Goal: Task Accomplishment & Management: Use online tool/utility

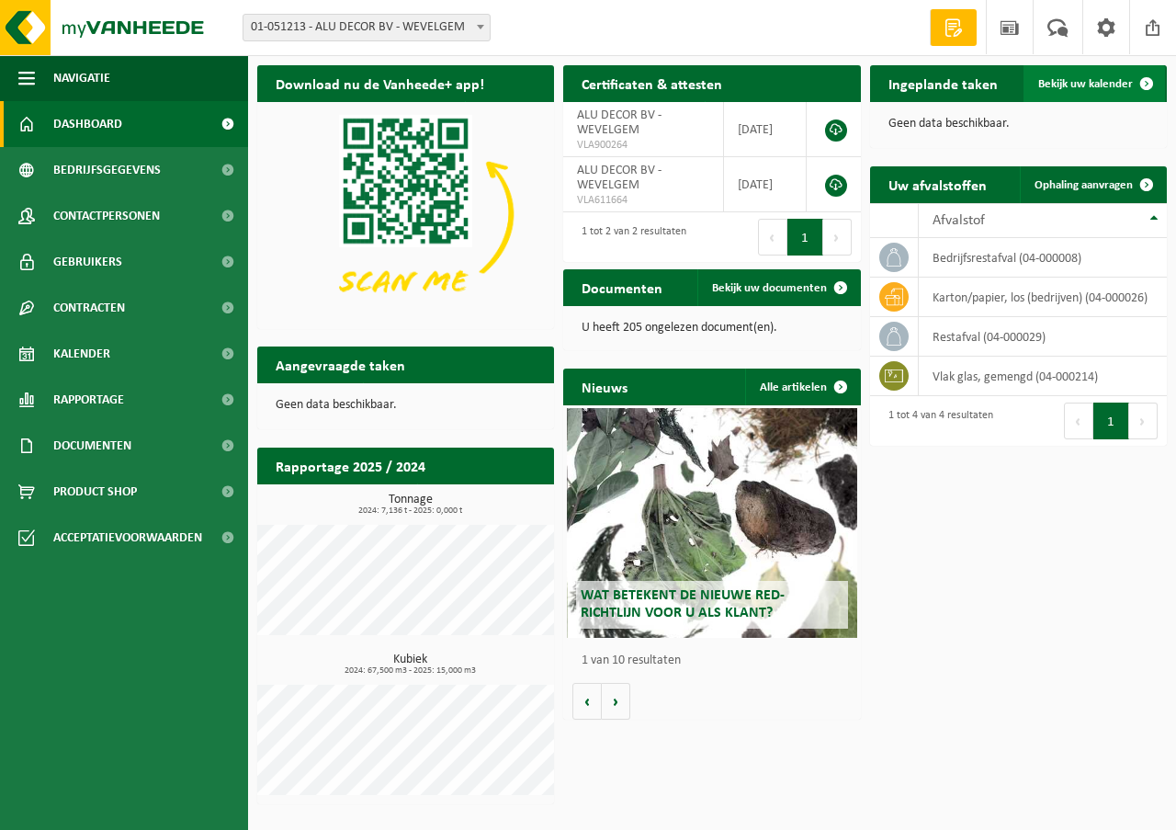
click at [1084, 87] on span "Bekijk uw kalender" at bounding box center [1086, 84] width 95 height 12
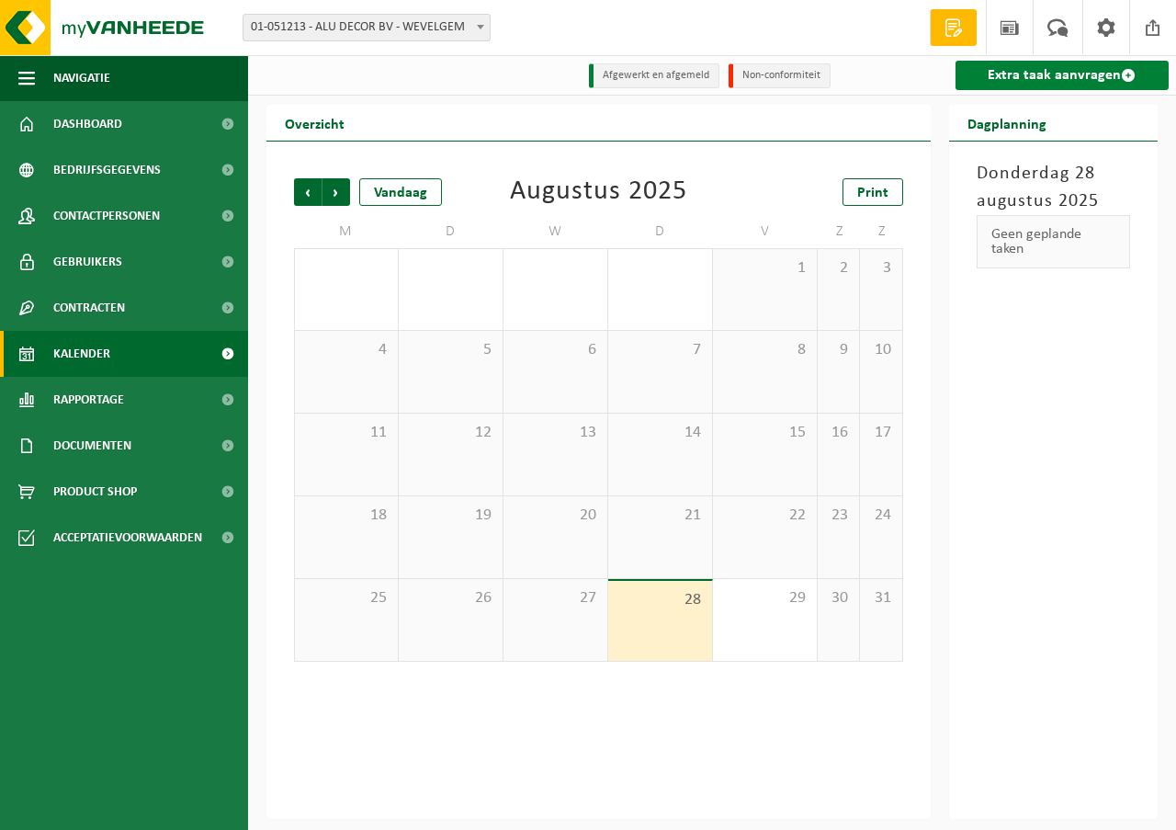
click at [1045, 79] on link "Extra taak aanvragen" at bounding box center [1063, 75] width 214 height 29
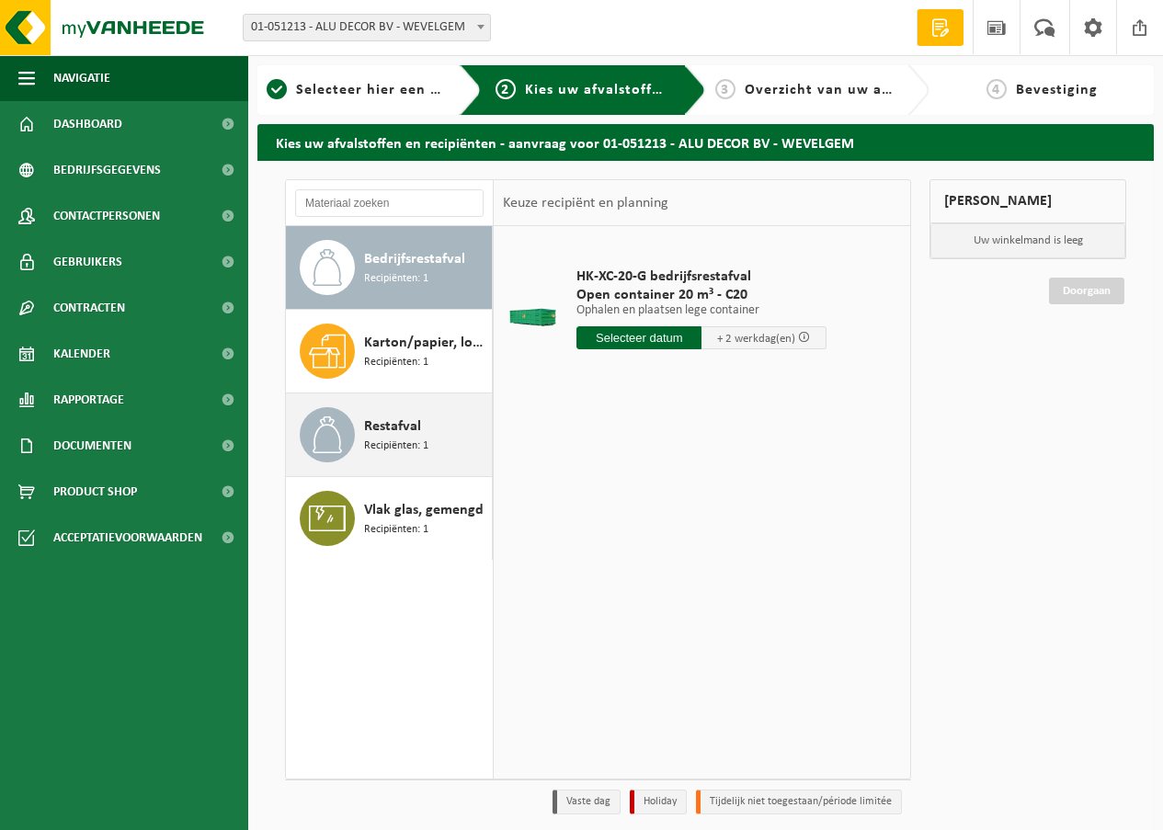
click at [385, 445] on span "Recipiënten: 1" at bounding box center [396, 445] width 64 height 17
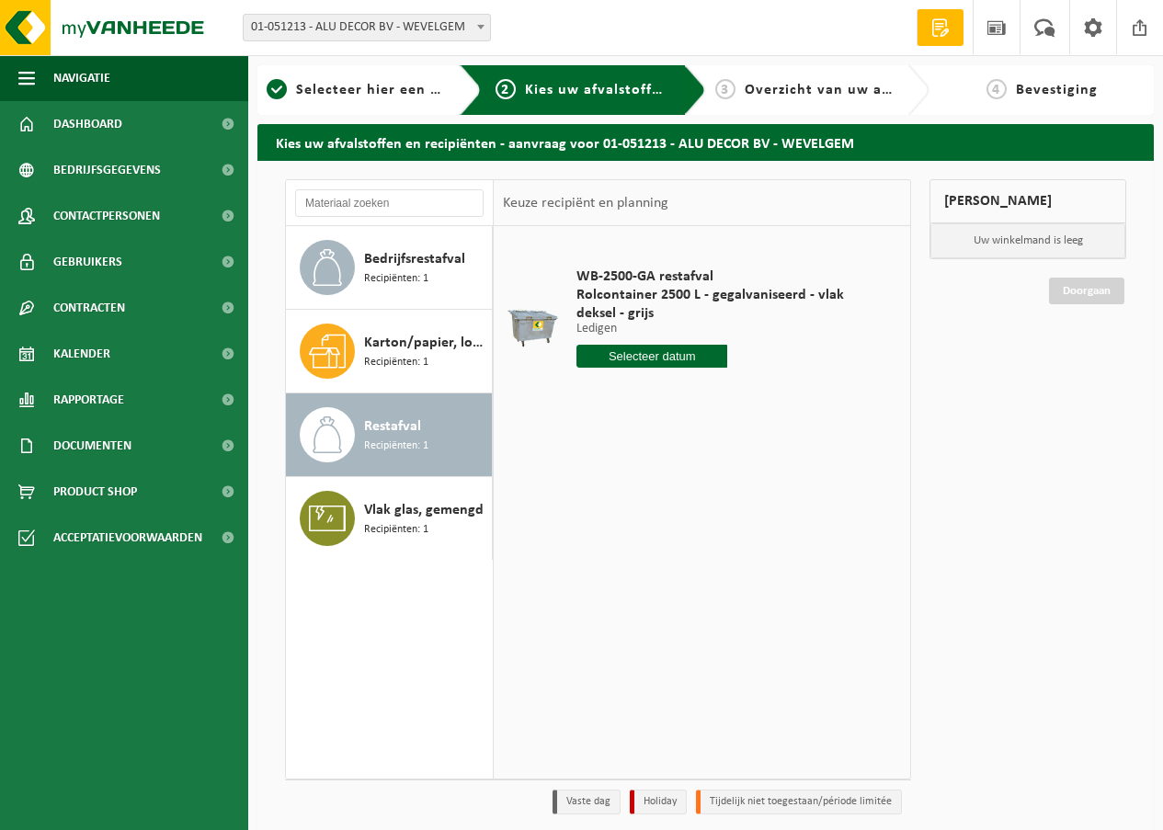
click at [656, 352] on input "text" at bounding box center [651, 356] width 151 height 23
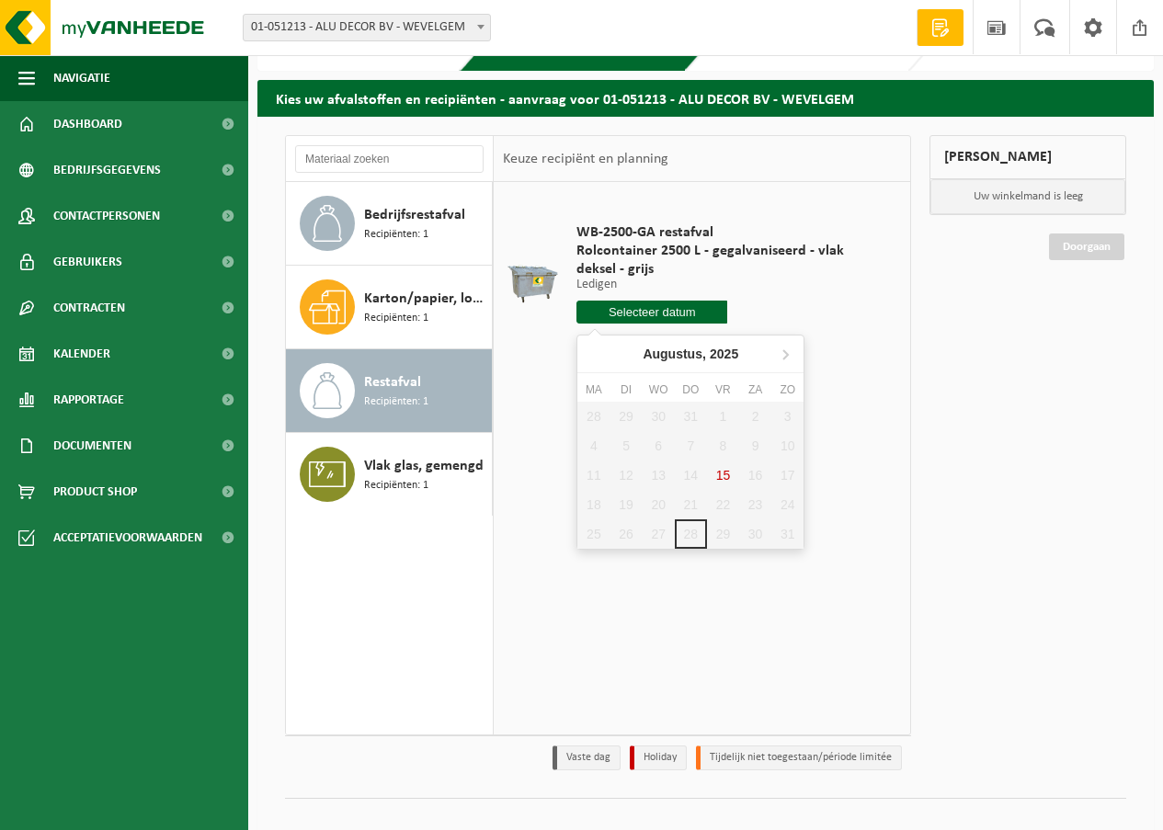
scroll to position [68, 0]
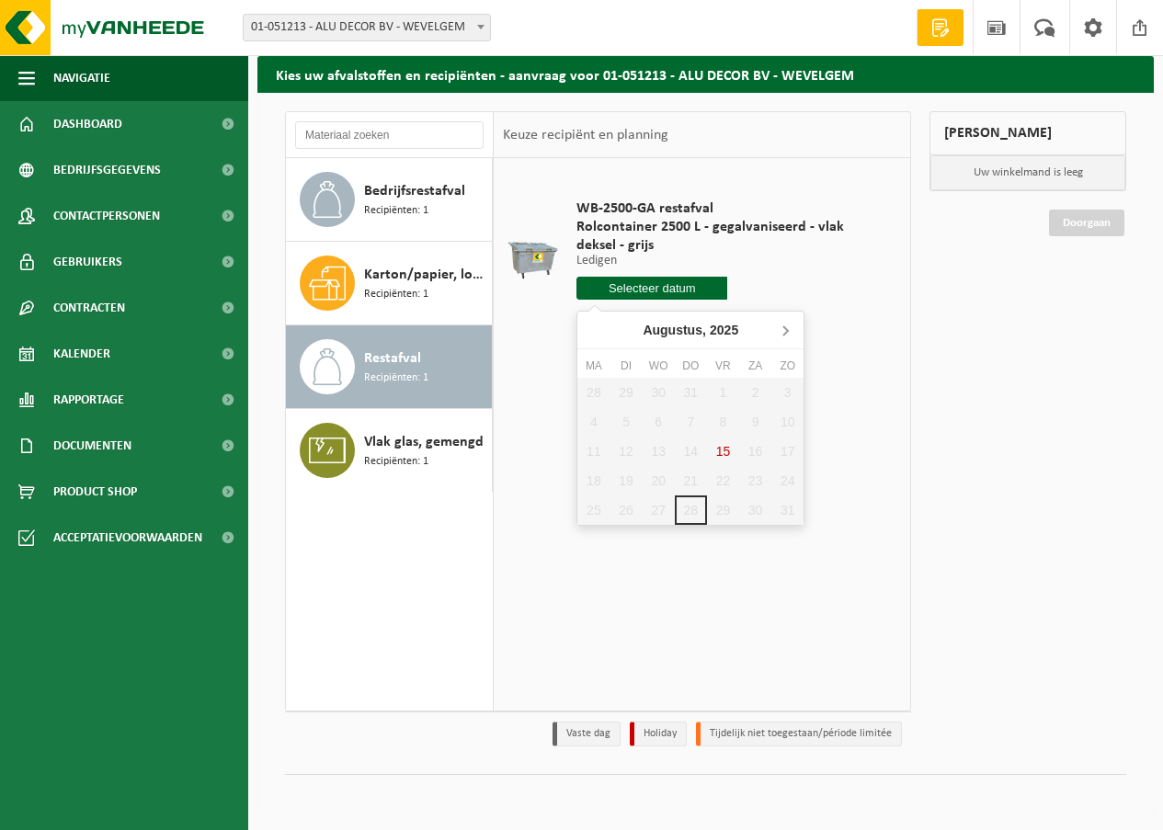
click at [784, 322] on icon at bounding box center [784, 329] width 29 height 29
click at [721, 385] on div "5" at bounding box center [723, 392] width 32 height 29
type input "Van 2025-09-05"
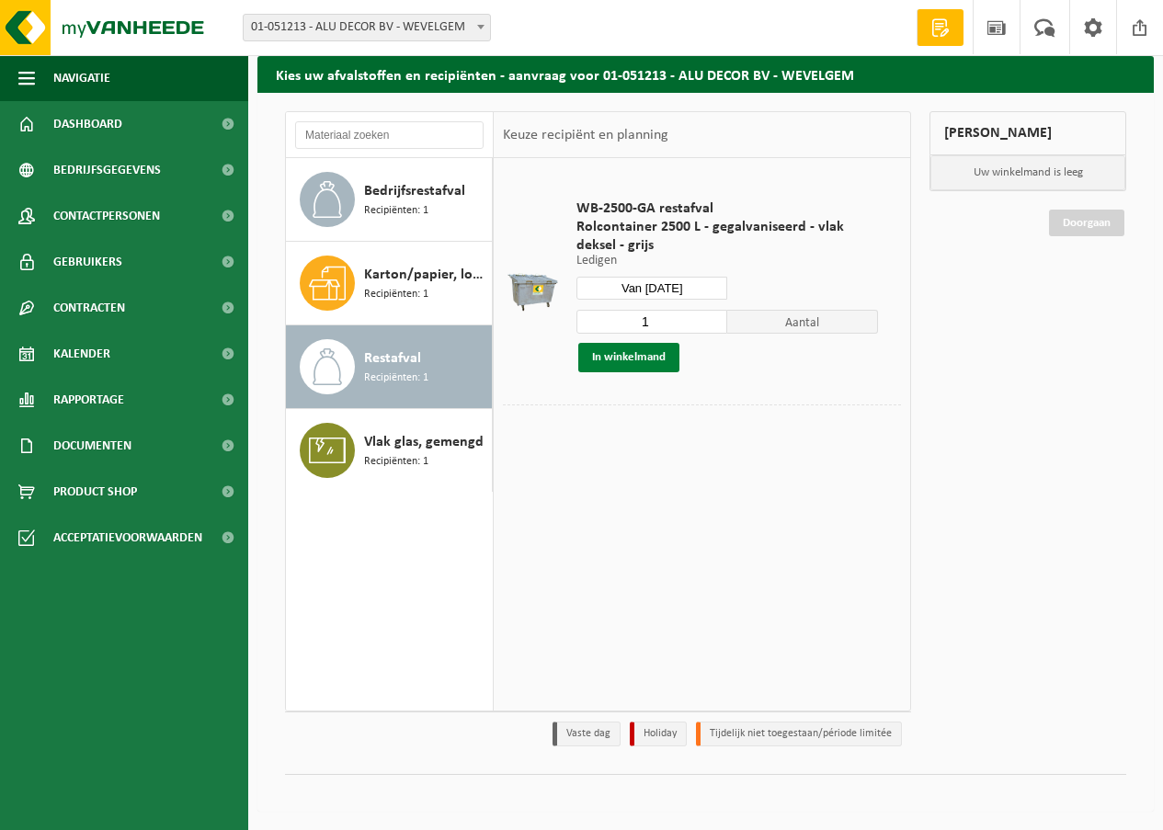
click at [619, 351] on button "In winkelmand" at bounding box center [628, 357] width 101 height 29
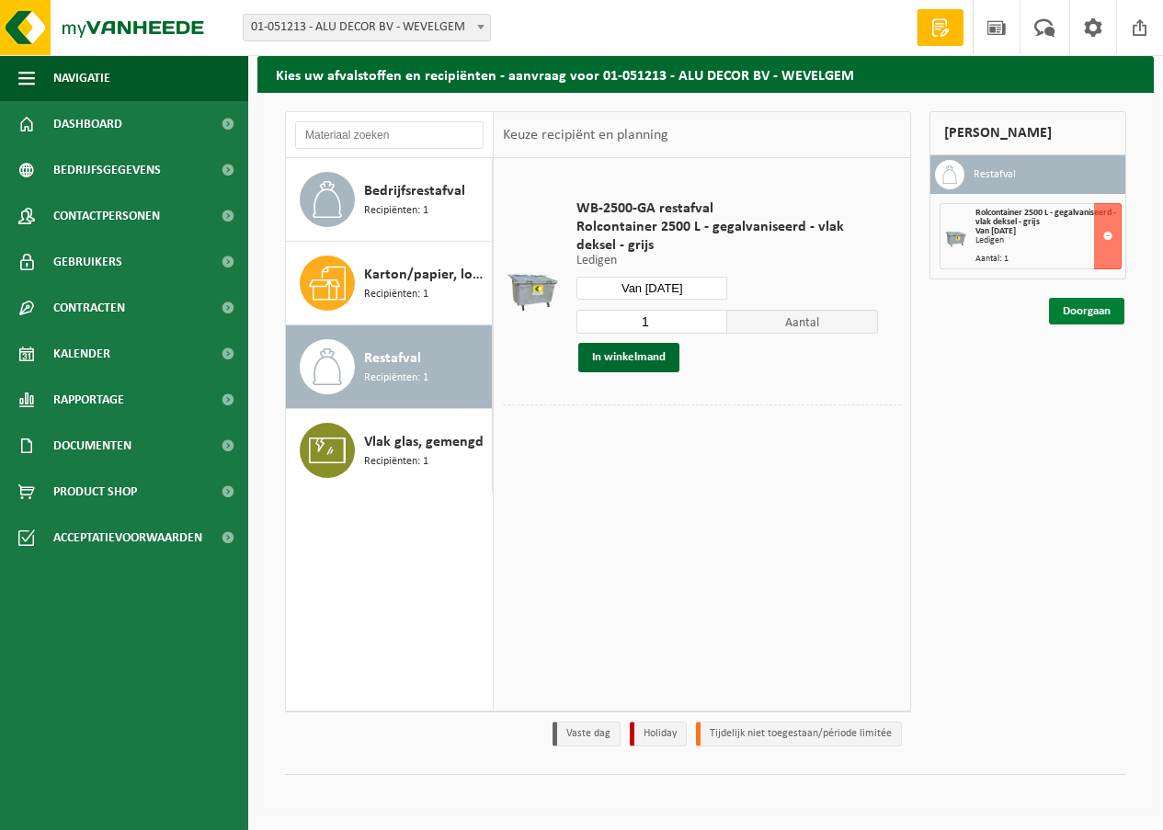
click at [1094, 307] on link "Doorgaan" at bounding box center [1086, 311] width 75 height 27
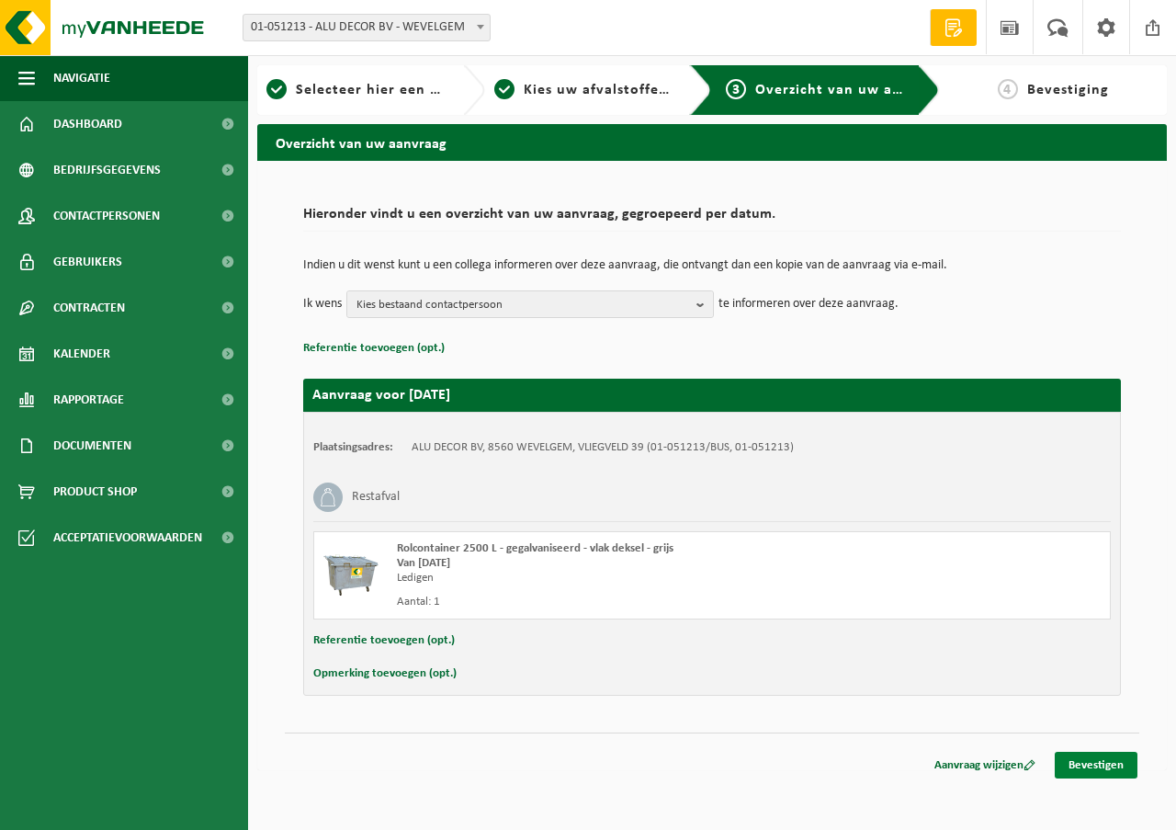
click at [1094, 759] on link "Bevestigen" at bounding box center [1096, 765] width 83 height 27
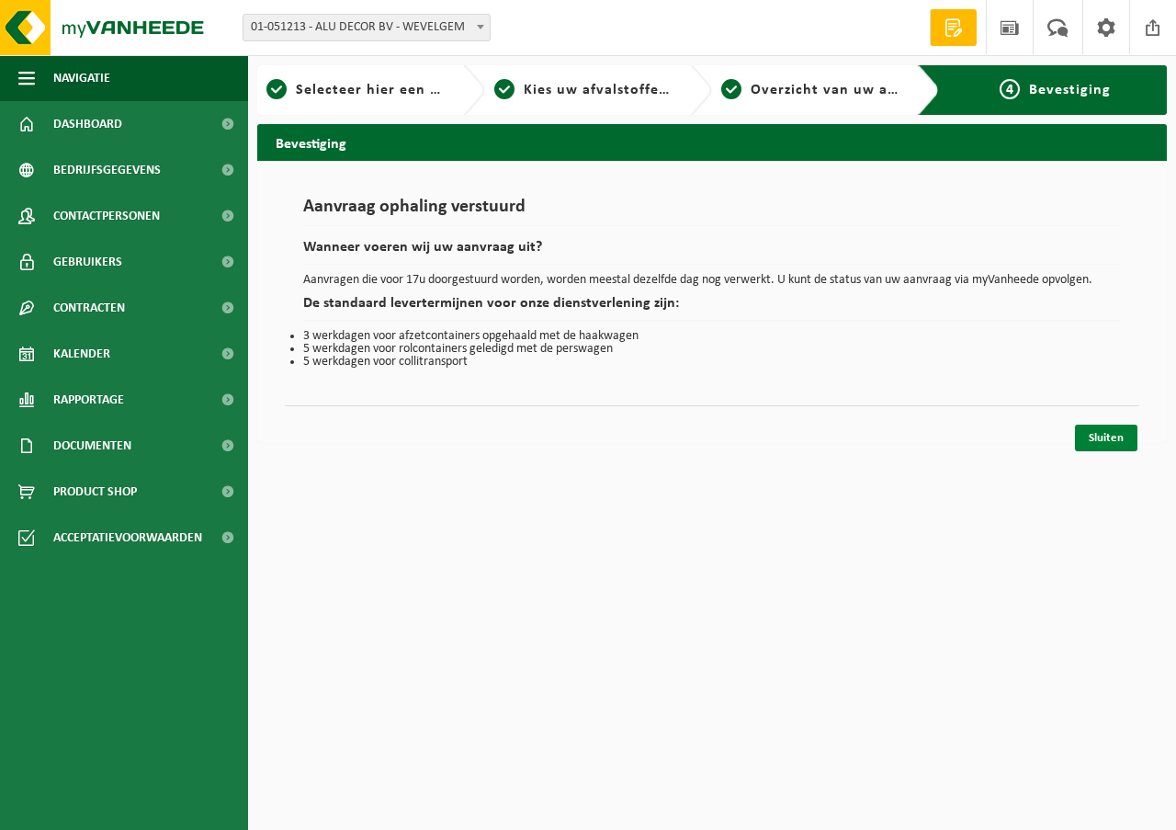
click at [1098, 426] on link "Sluiten" at bounding box center [1106, 438] width 62 height 27
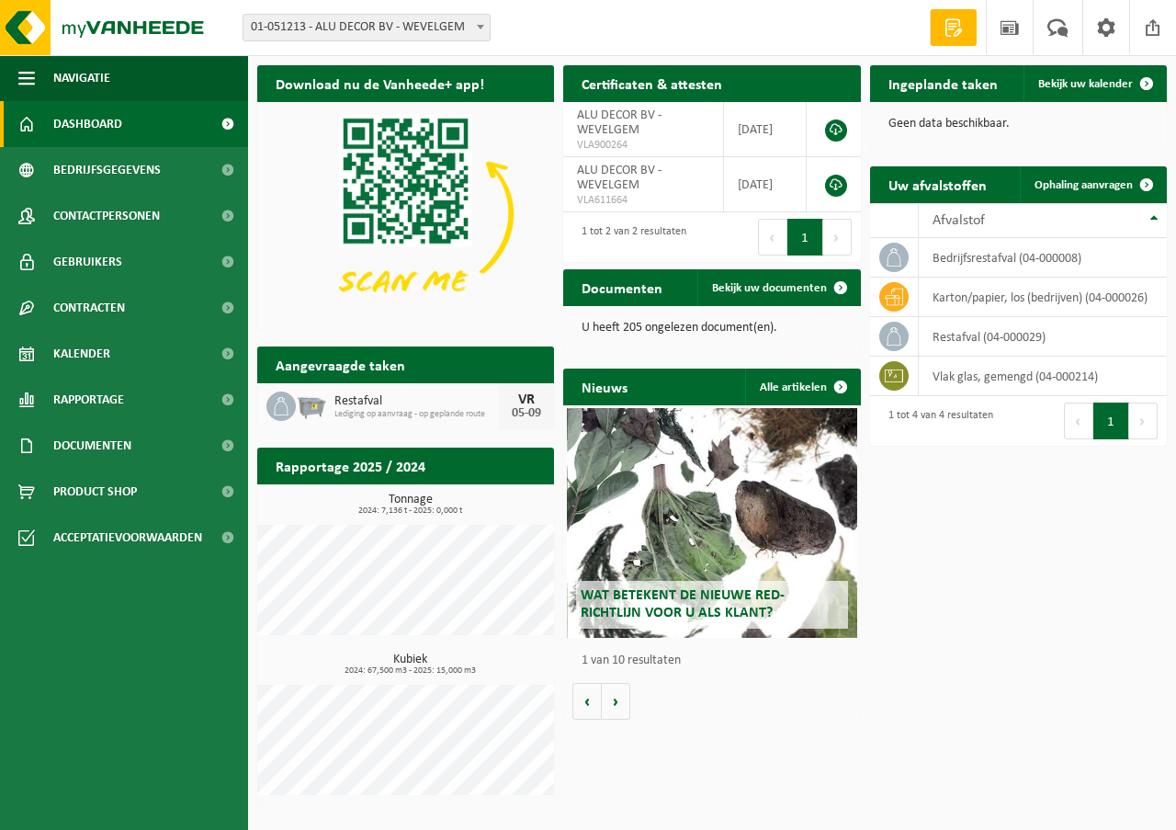
click at [348, 404] on span "Restafval" at bounding box center [417, 401] width 165 height 15
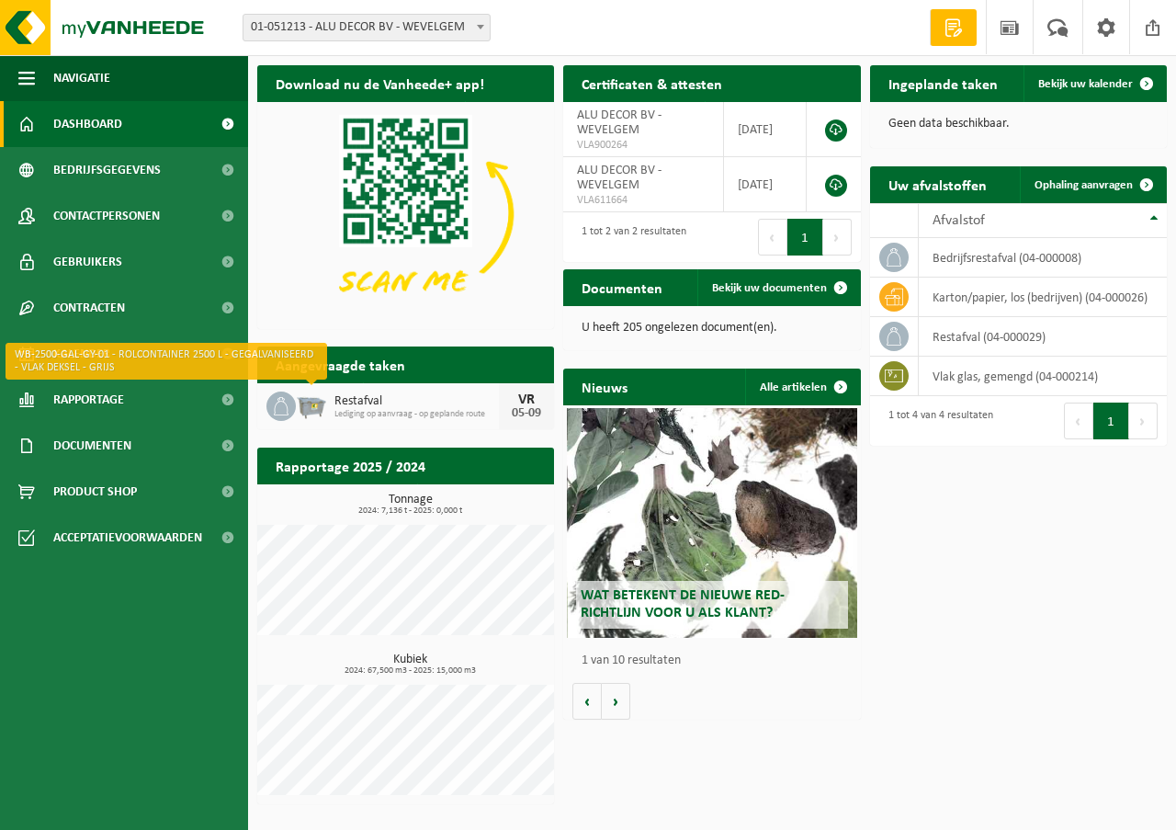
click at [298, 400] on img at bounding box center [311, 404] width 31 height 31
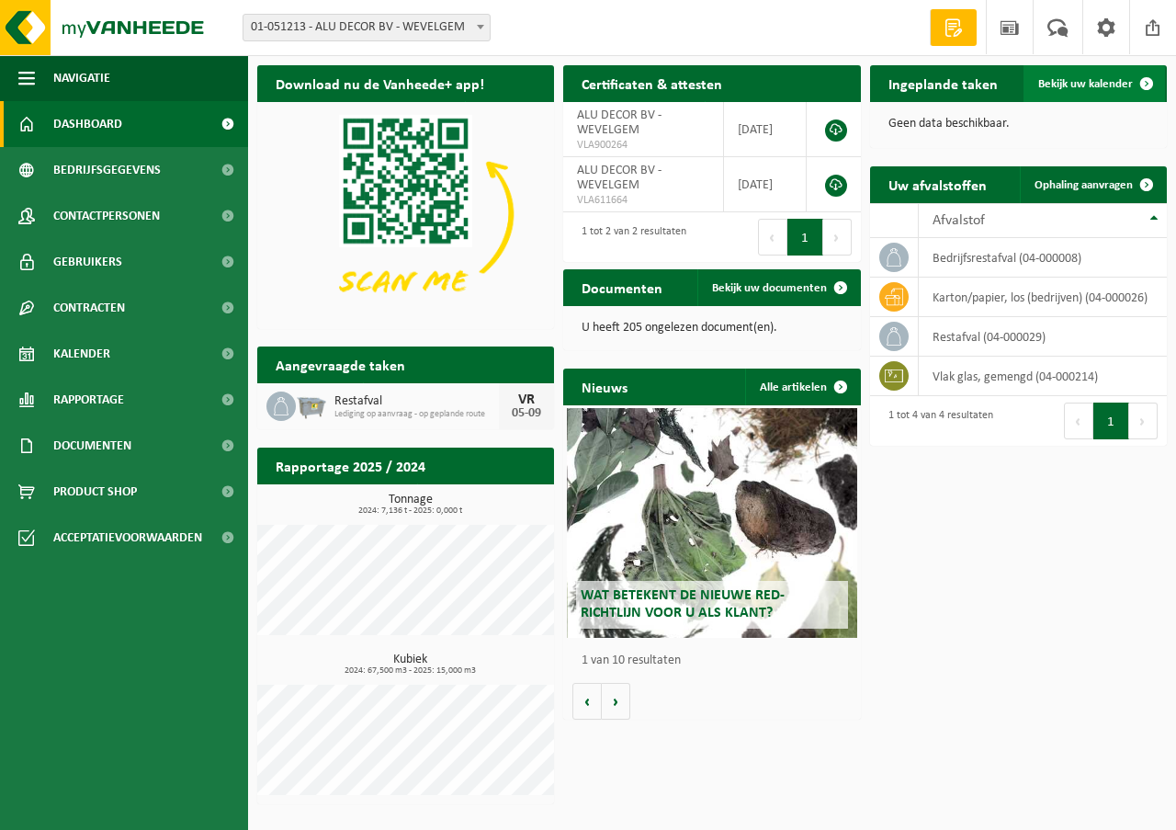
click at [1103, 80] on span "Bekijk uw kalender" at bounding box center [1086, 84] width 95 height 12
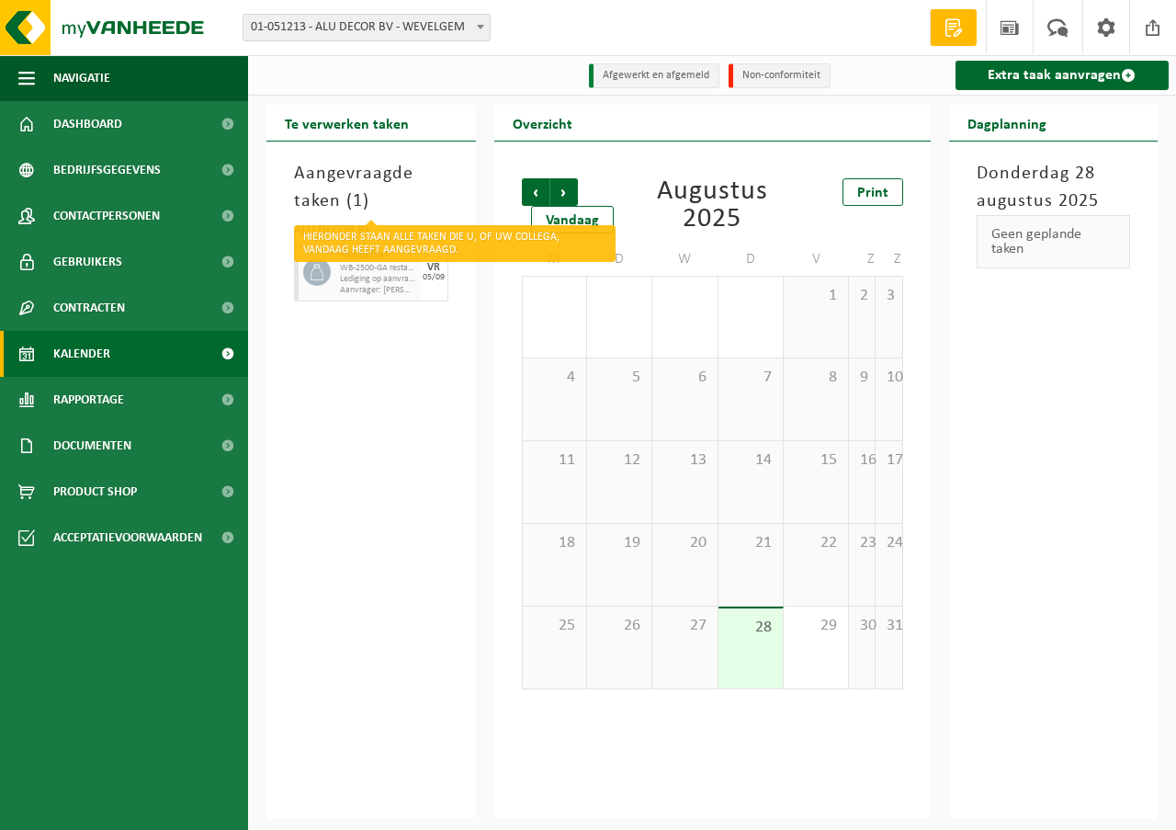
click at [343, 203] on h3 "Aangevraagde taken ( 1 )" at bounding box center [371, 187] width 154 height 55
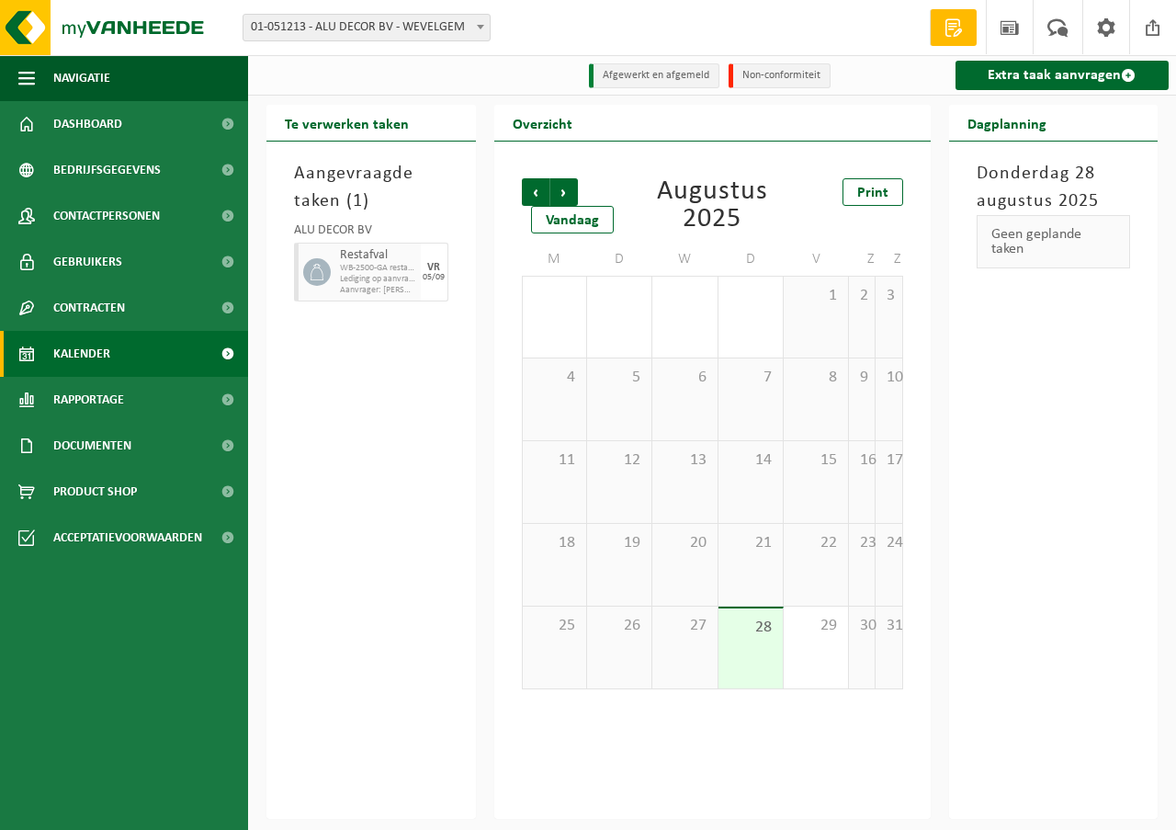
click at [354, 274] on span "WB-2500-GA restafval" at bounding box center [378, 268] width 76 height 11
